Goal: Information Seeking & Learning: Learn about a topic

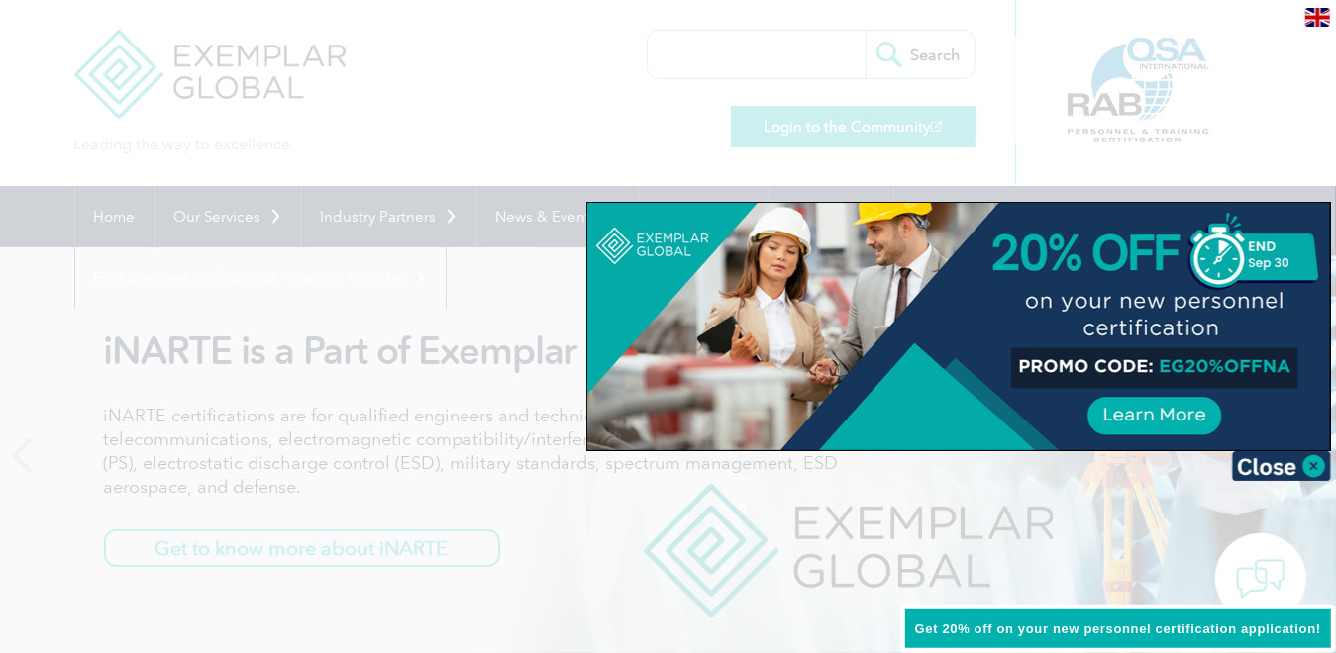
drag, startPoint x: 834, startPoint y: 110, endPoint x: 833, endPoint y: 122, distance: 11.9
click at [834, 115] on div at bounding box center [668, 326] width 1336 height 653
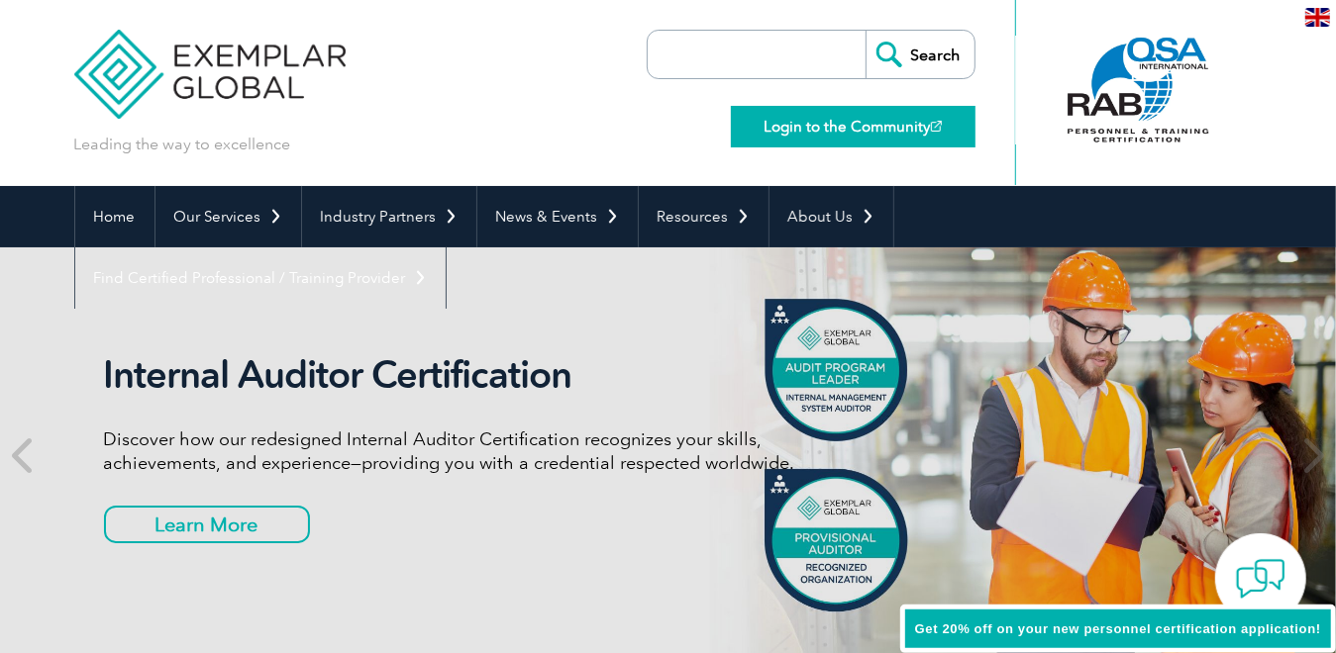
click at [833, 122] on link "Login to the Community" at bounding box center [853, 127] width 245 height 42
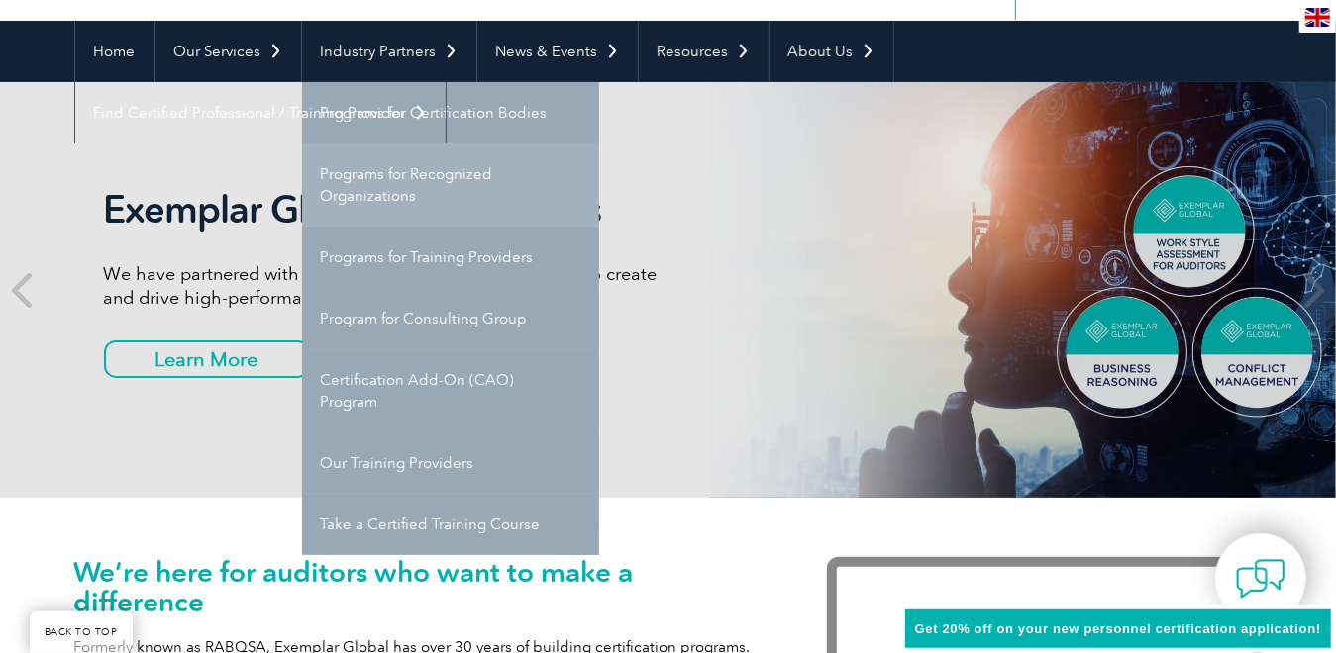
scroll to position [198, 0]
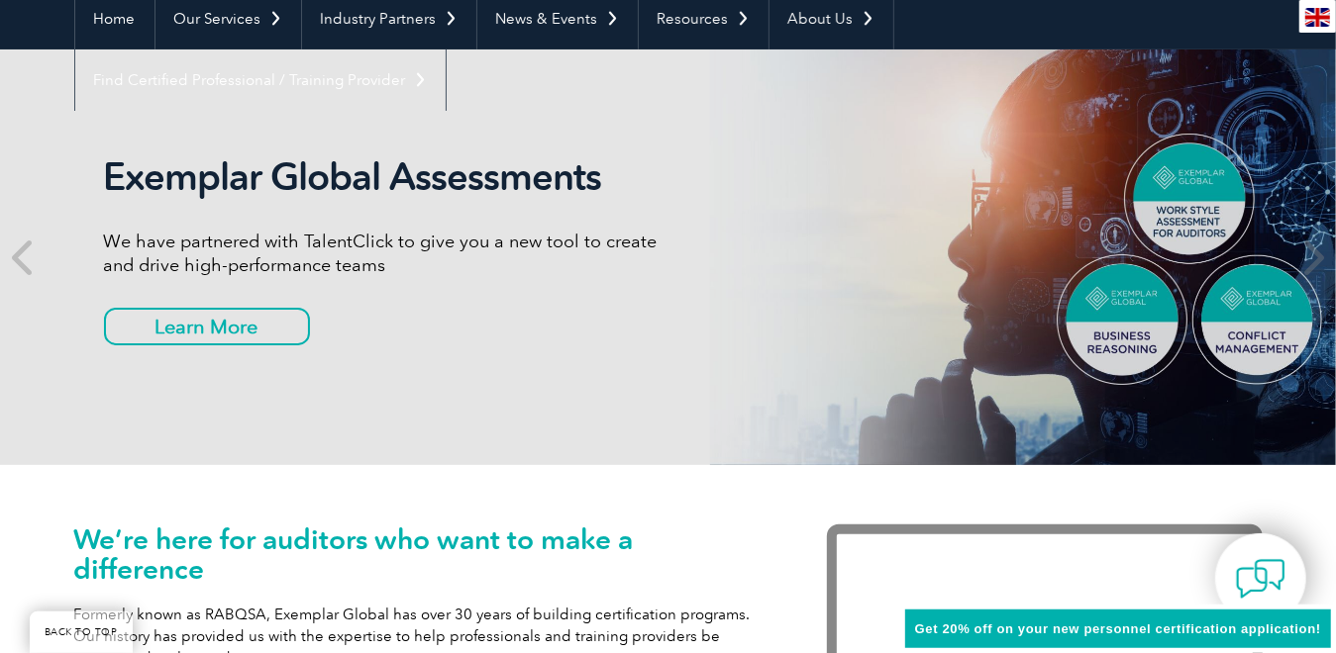
click at [153, 113] on div "Exemplar Global Assessments We have partnered with TalentClick to give you a ne…" at bounding box center [668, 258] width 1188 height 416
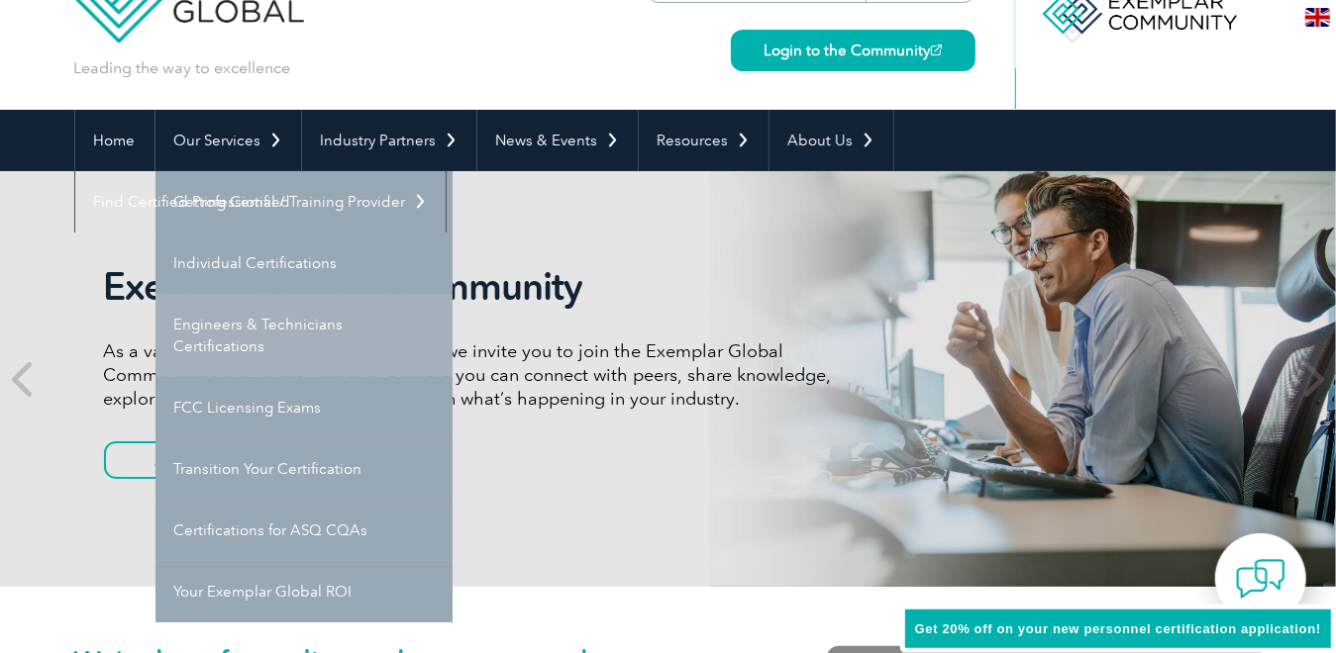
scroll to position [0, 0]
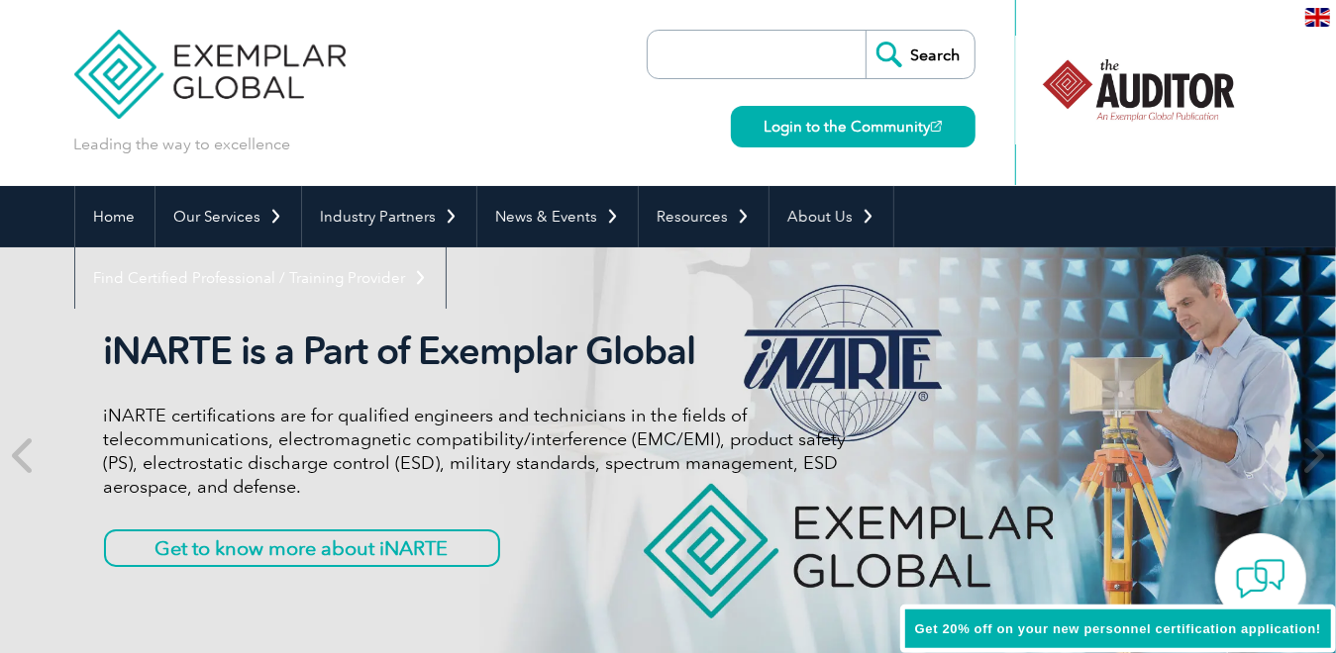
click at [754, 56] on input "search" at bounding box center [761, 55] width 208 height 48
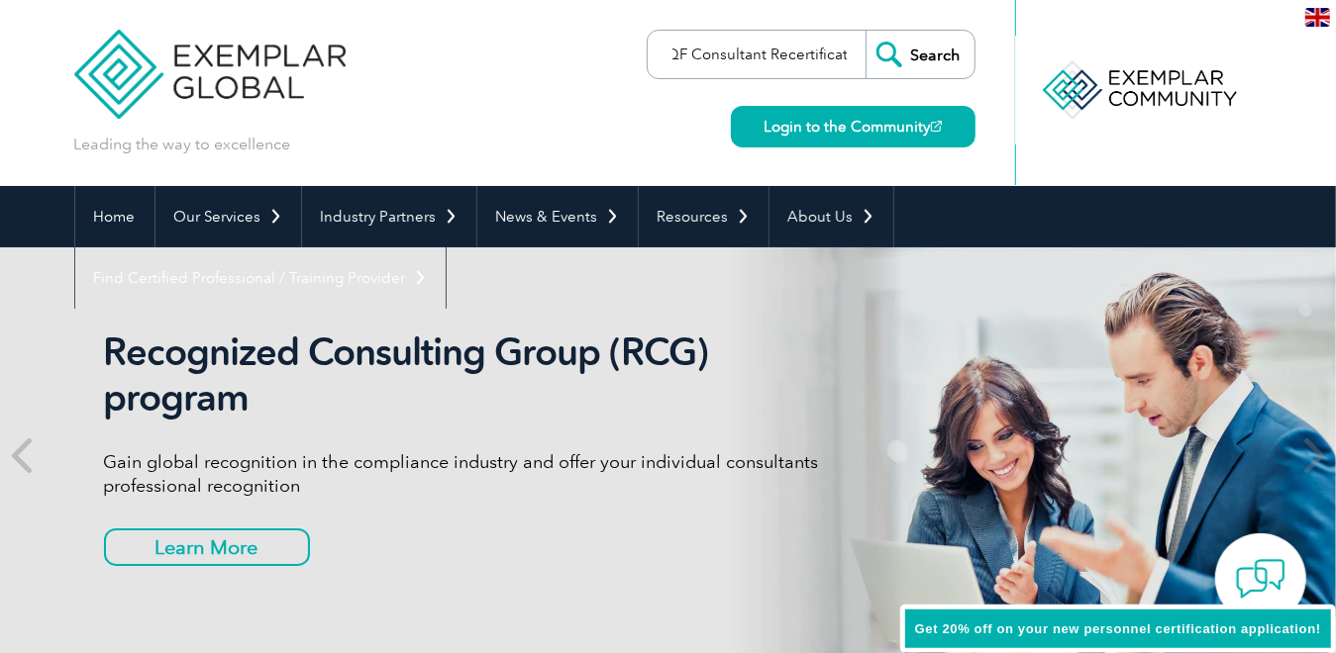
scroll to position [0, 31]
type input "SQF Consultant Recertification"
click at [865, 31] on input "Search" at bounding box center [919, 55] width 109 height 48
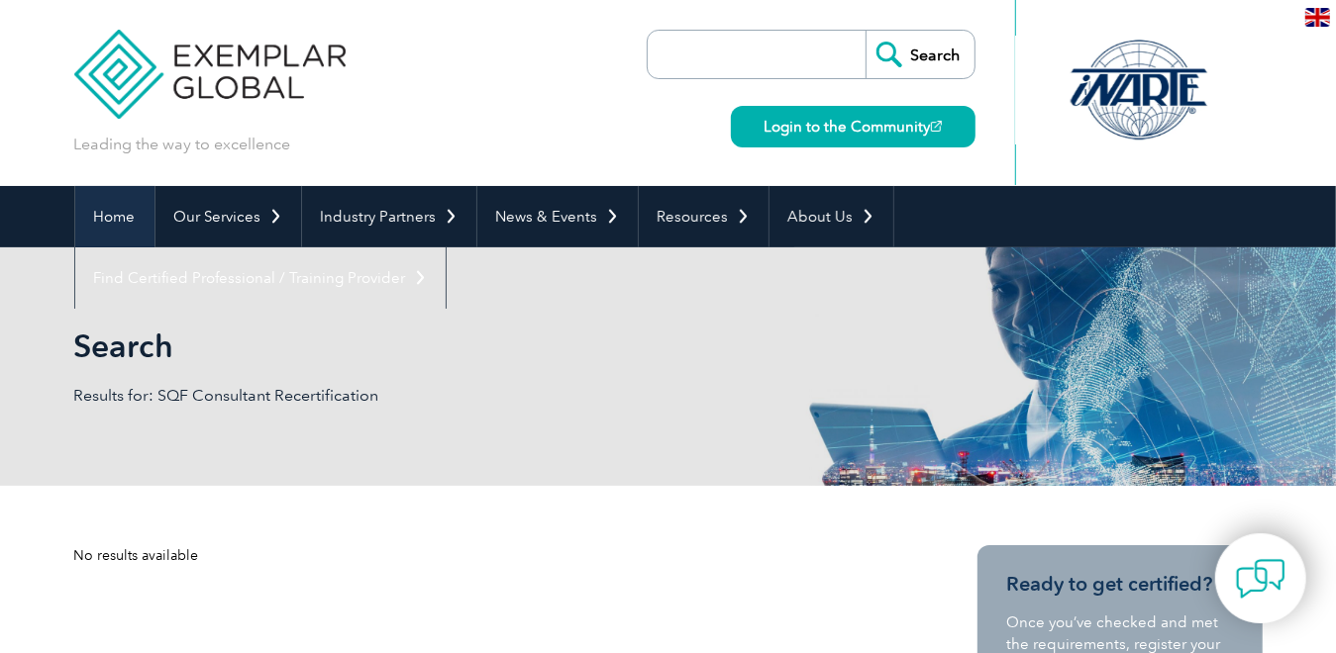
click at [122, 213] on link "Home" at bounding box center [114, 216] width 79 height 61
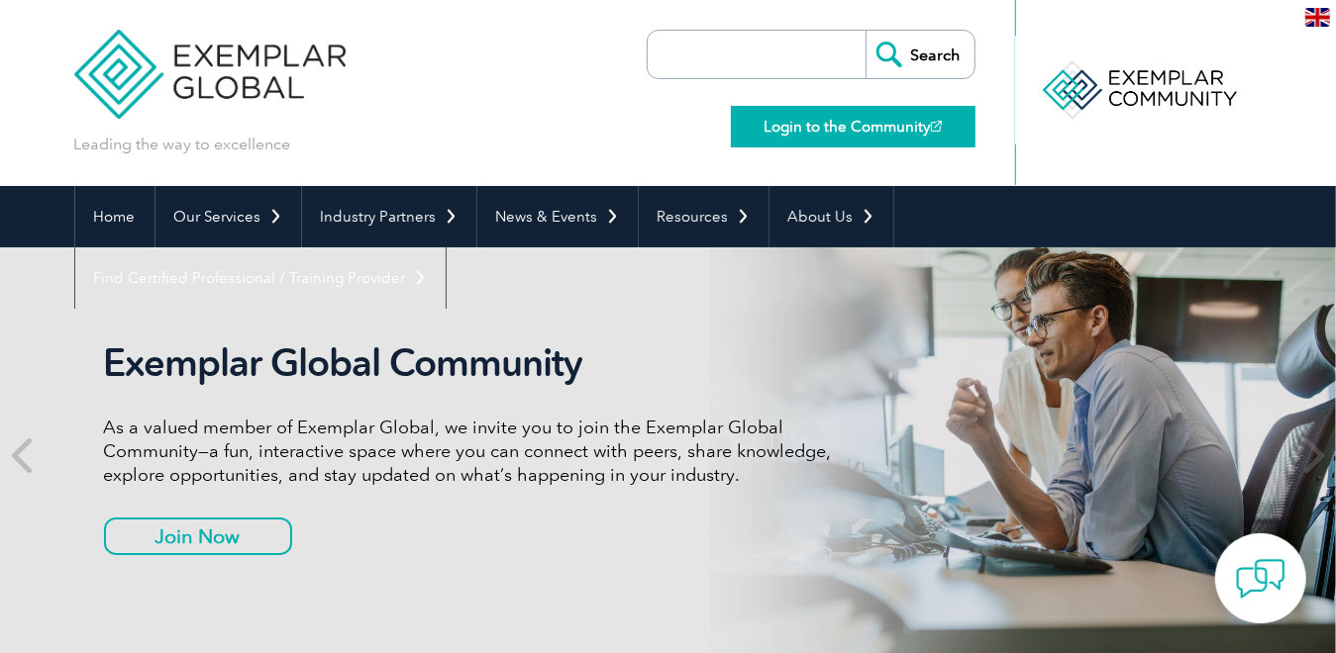
click at [853, 134] on link "Login to the Community" at bounding box center [853, 127] width 245 height 42
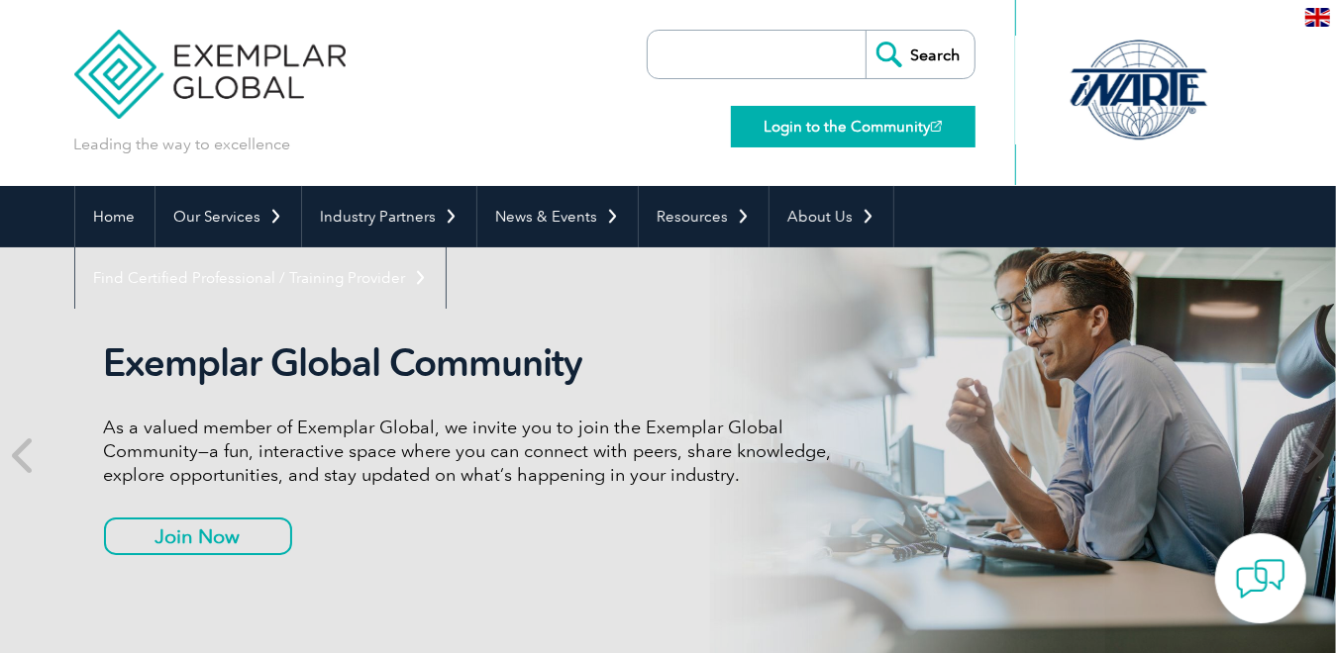
click at [857, 119] on link "Login to the Community" at bounding box center [853, 127] width 245 height 42
